Goal: Information Seeking & Learning: Find specific fact

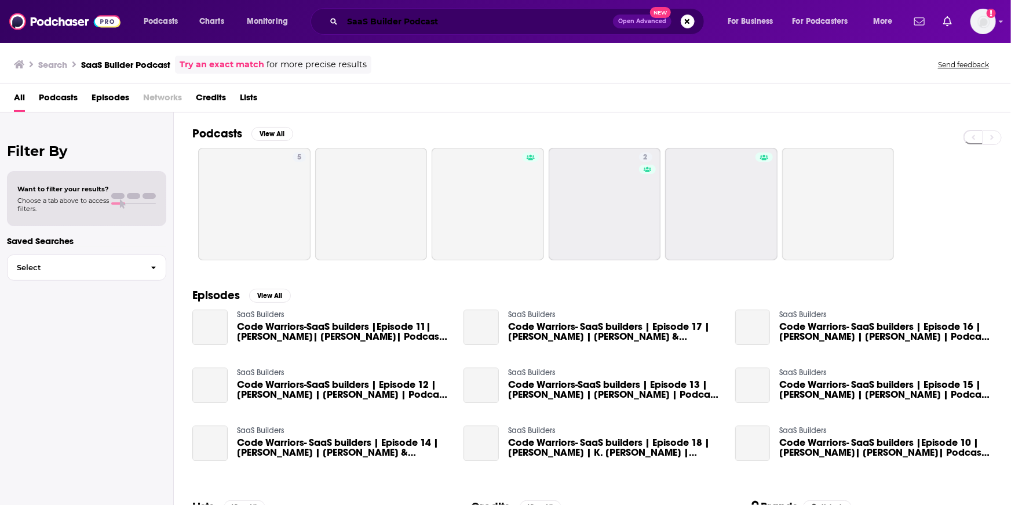
click at [456, 21] on input "SaaS Builder Podcast" at bounding box center [477, 21] width 271 height 19
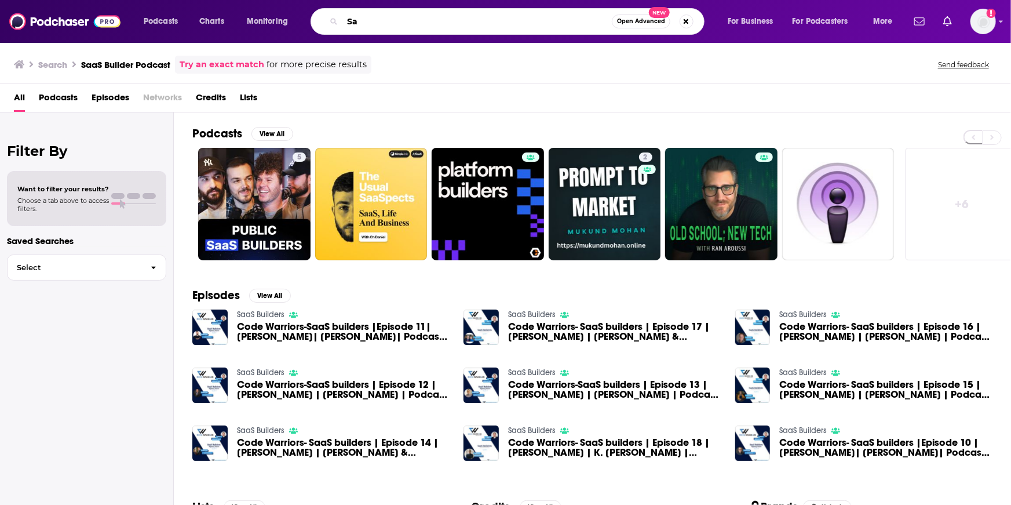
type input "S"
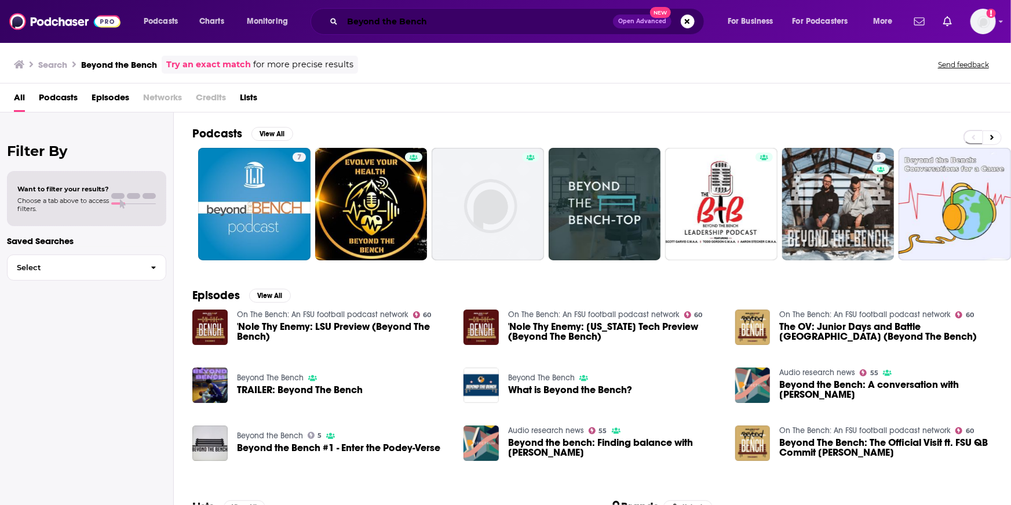
click at [398, 14] on input "Beyond the Bench" at bounding box center [477, 21] width 271 height 19
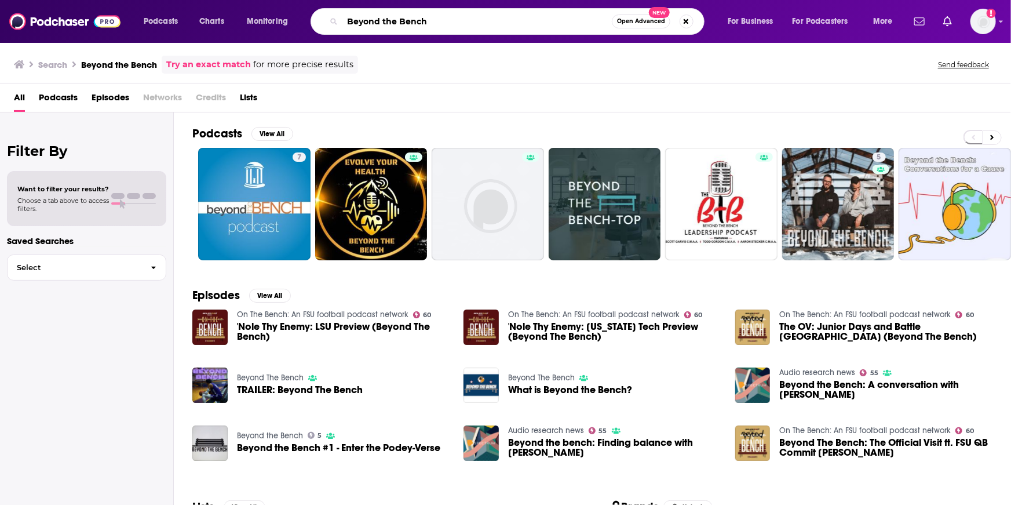
paste input "Peridio"
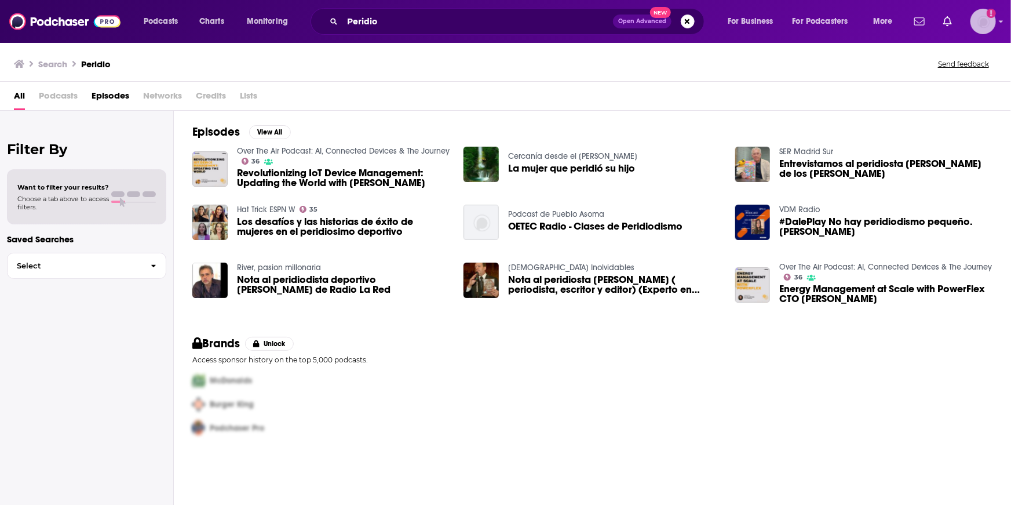
click at [984, 24] on img "Logged in as patiencebaldacci" at bounding box center [982, 21] width 25 height 25
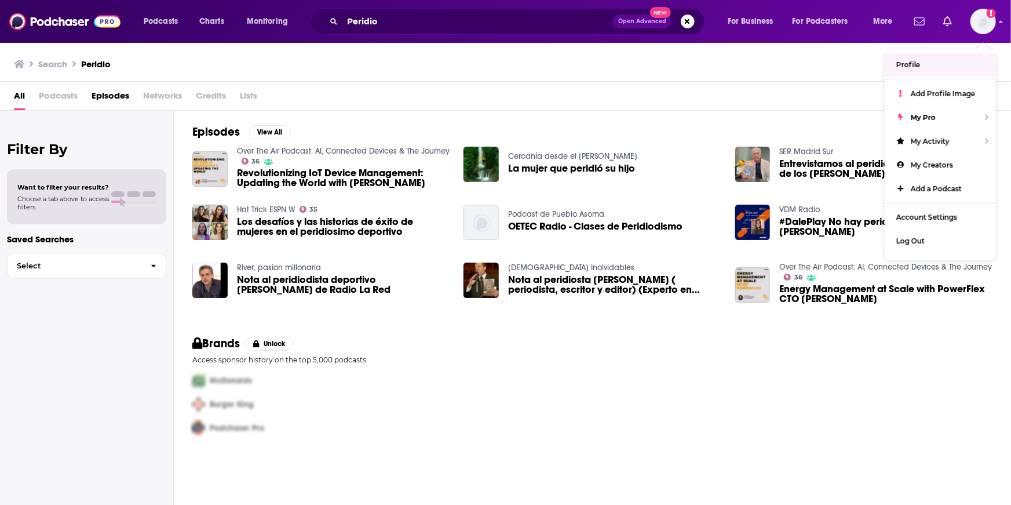
click at [651, 101] on div "All Podcasts Episodes Networks Credits Lists" at bounding box center [508, 98] width 988 height 24
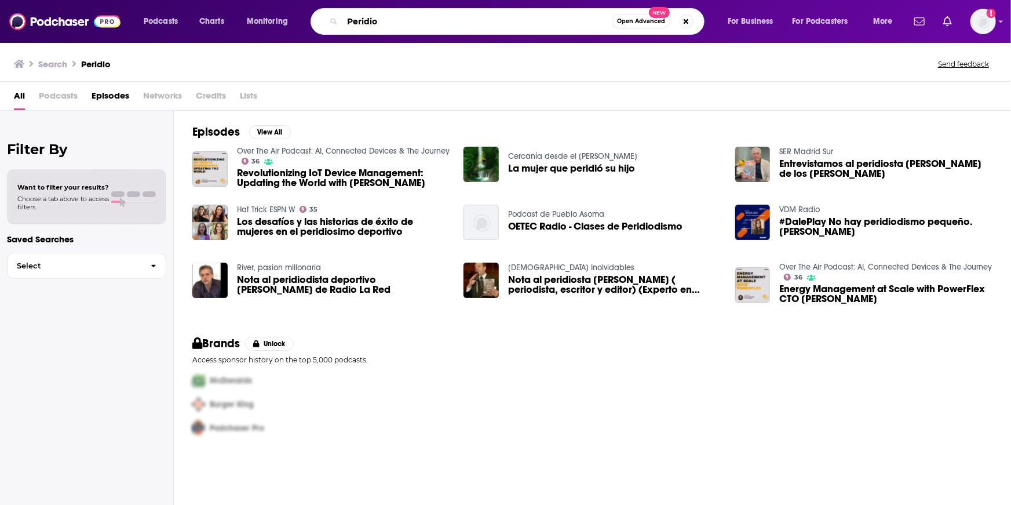
click at [416, 23] on input "Peridio" at bounding box center [476, 21] width 269 height 19
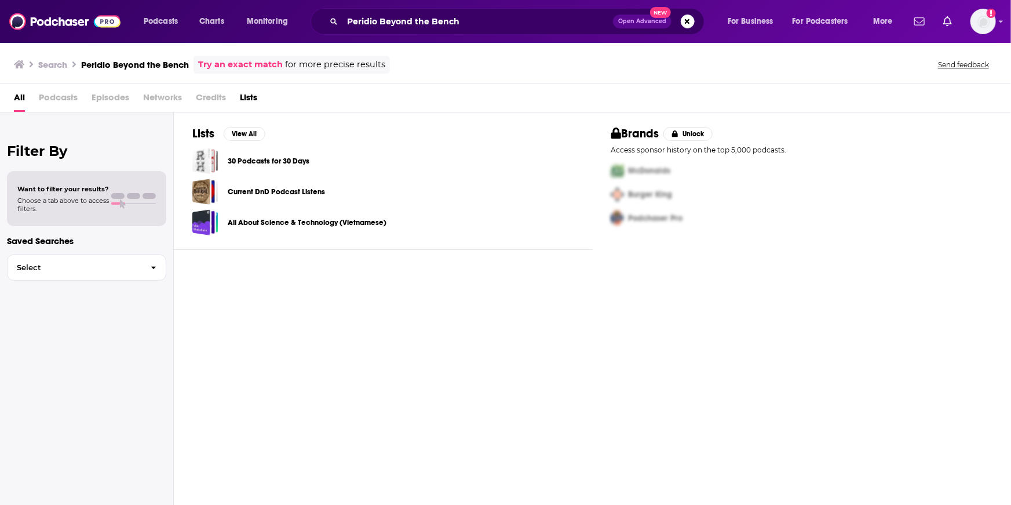
click at [242, 64] on link "Try an exact match" at bounding box center [240, 64] width 85 height 13
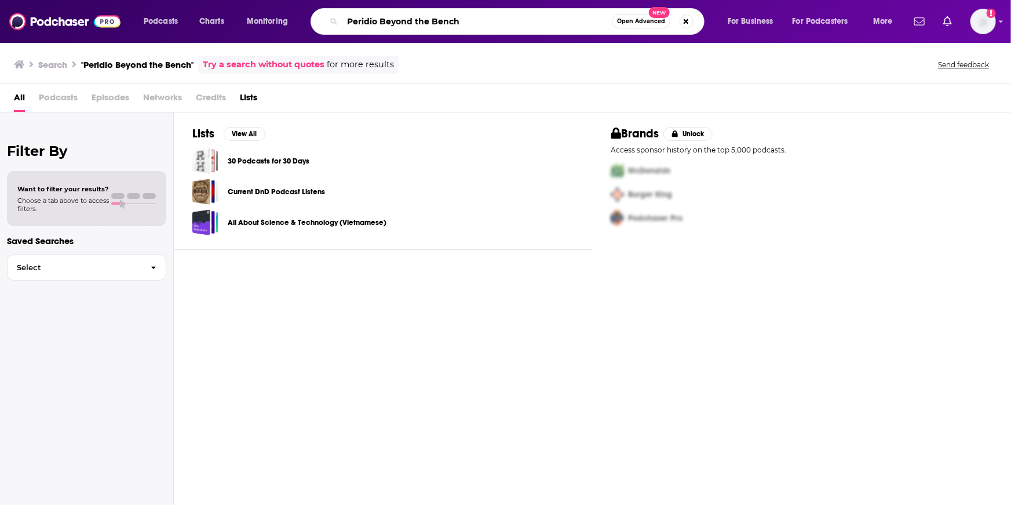
drag, startPoint x: 465, startPoint y: 23, endPoint x: 324, endPoint y: 21, distance: 140.8
click at [324, 21] on div "Peridio Beyond the Bench Open Advanced New" at bounding box center [507, 21] width 394 height 27
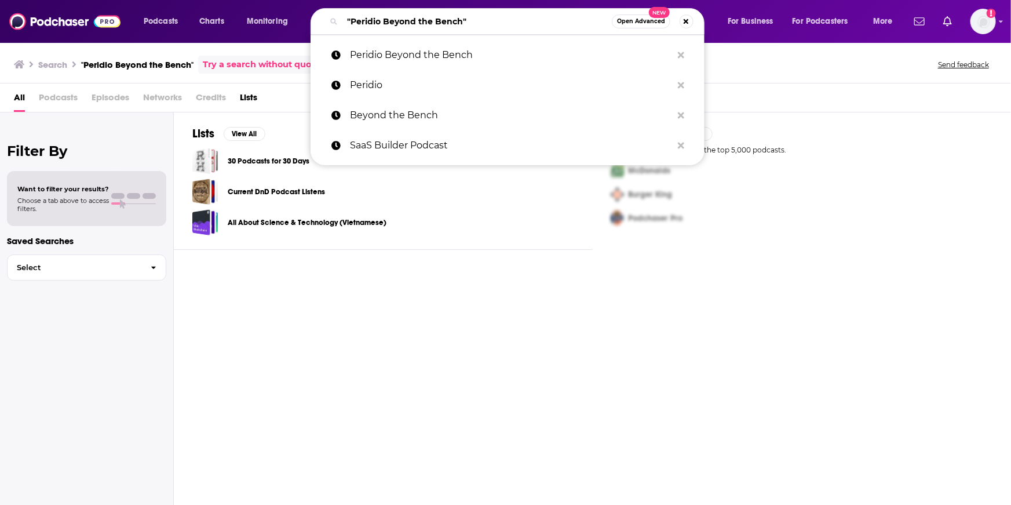
type input ""Peridio Beyond the Bench""
